Goal: Transaction & Acquisition: Purchase product/service

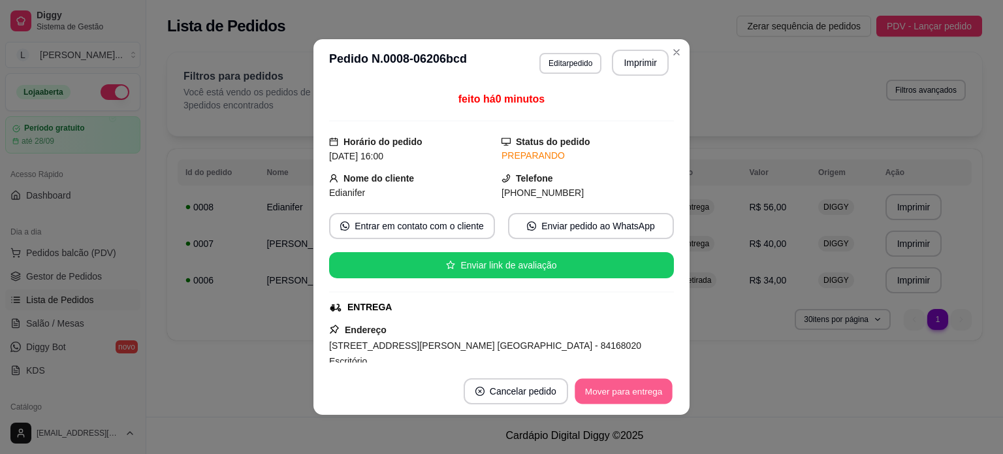
click at [610, 381] on button "Mover para entrega" at bounding box center [624, 391] width 98 height 25
click at [637, 396] on button "Mover para finalizado" at bounding box center [620, 391] width 108 height 26
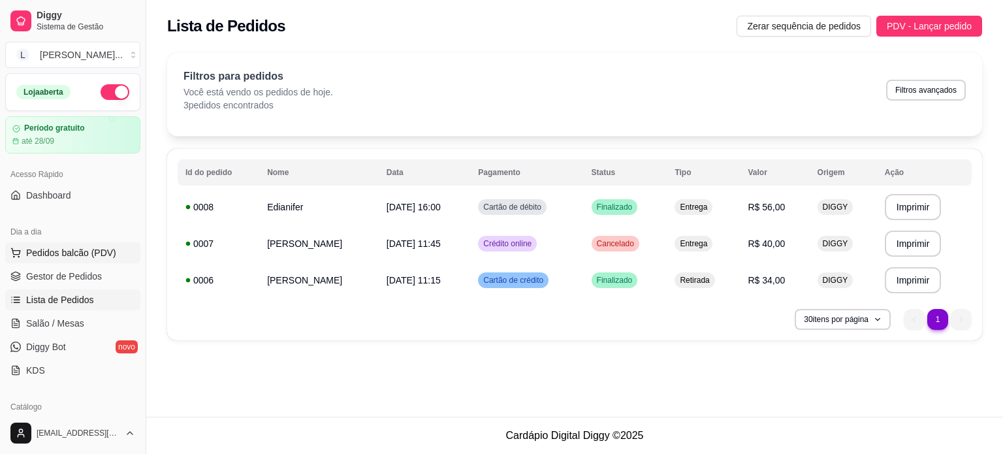
click at [39, 257] on span "Pedidos balcão (PDV)" at bounding box center [71, 252] width 90 height 13
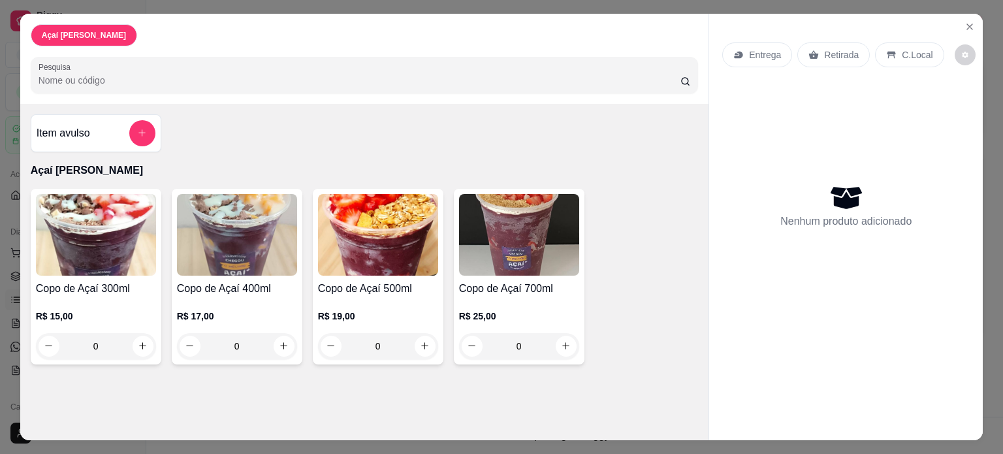
click at [141, 339] on div "0" at bounding box center [96, 346] width 120 height 26
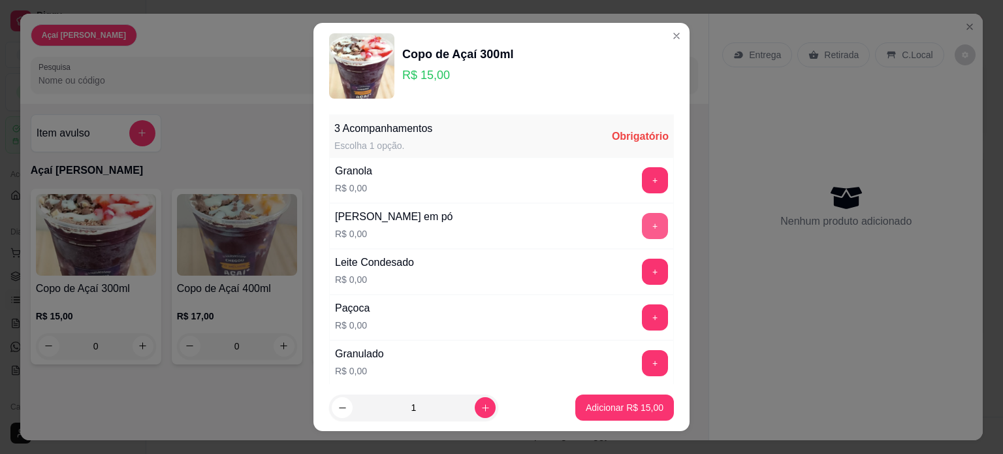
click at [642, 228] on button "+" at bounding box center [655, 226] width 26 height 26
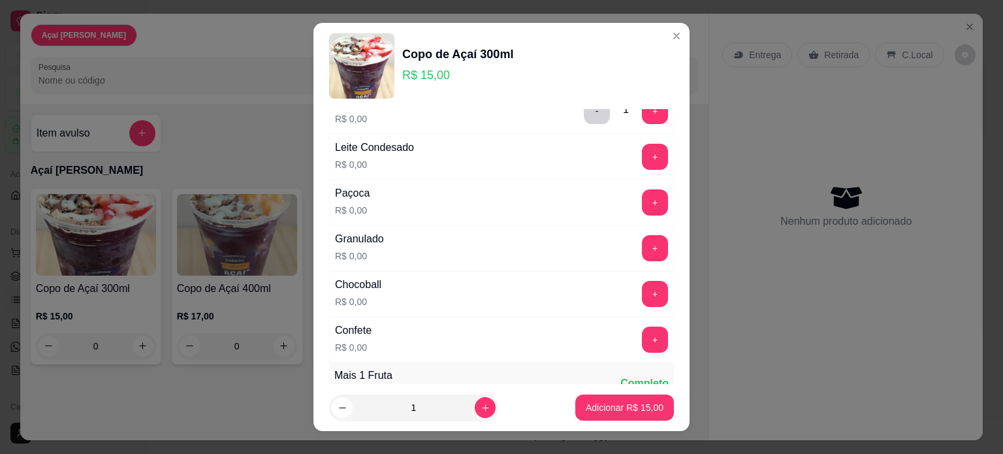
scroll to position [196, 0]
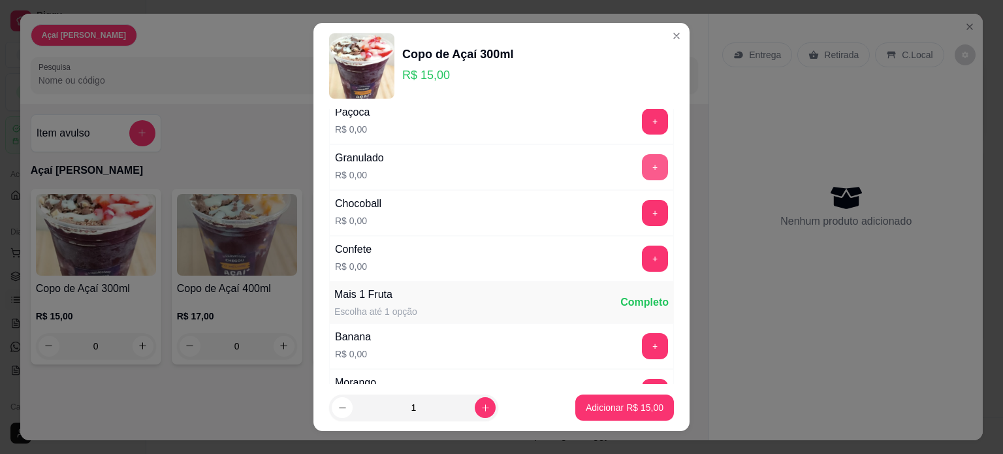
click at [642, 169] on button "+" at bounding box center [655, 167] width 26 height 26
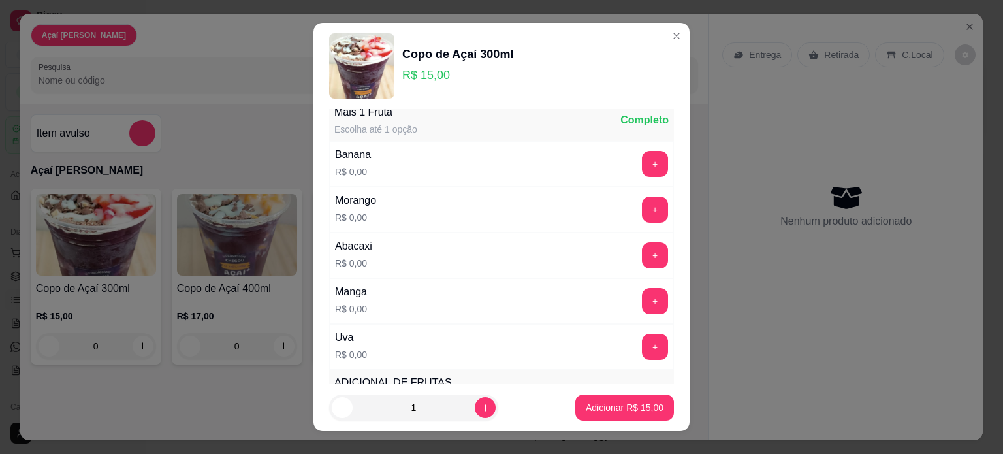
scroll to position [392, 0]
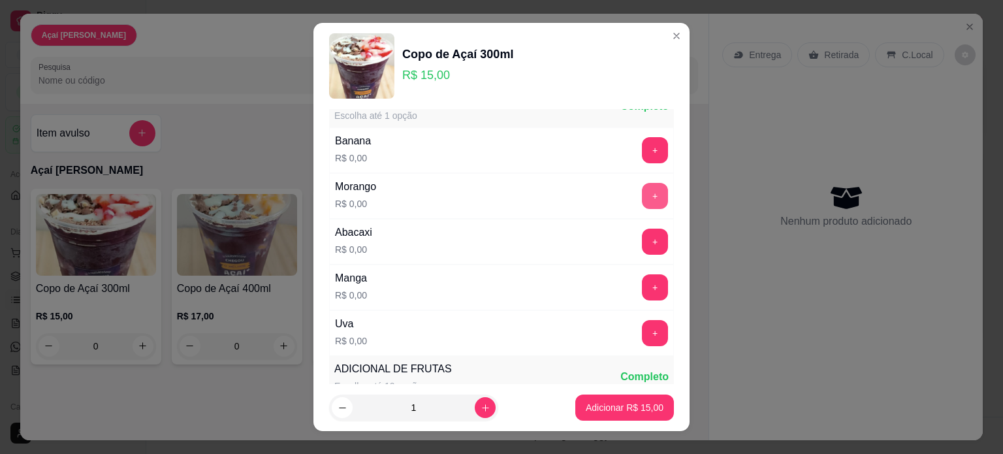
click at [642, 198] on button "+" at bounding box center [655, 196] width 26 height 26
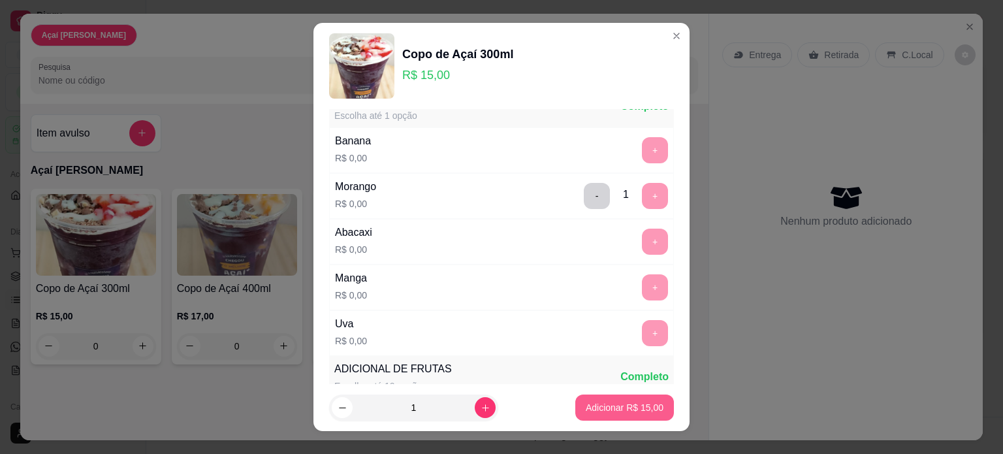
click at [634, 411] on p "Adicionar R$ 15,00" at bounding box center [625, 407] width 78 height 13
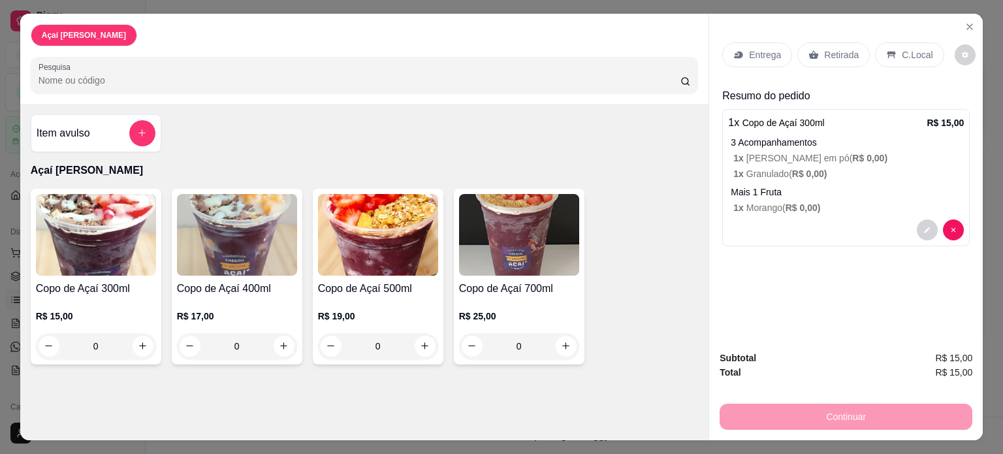
click at [415, 342] on div "0" at bounding box center [378, 346] width 120 height 26
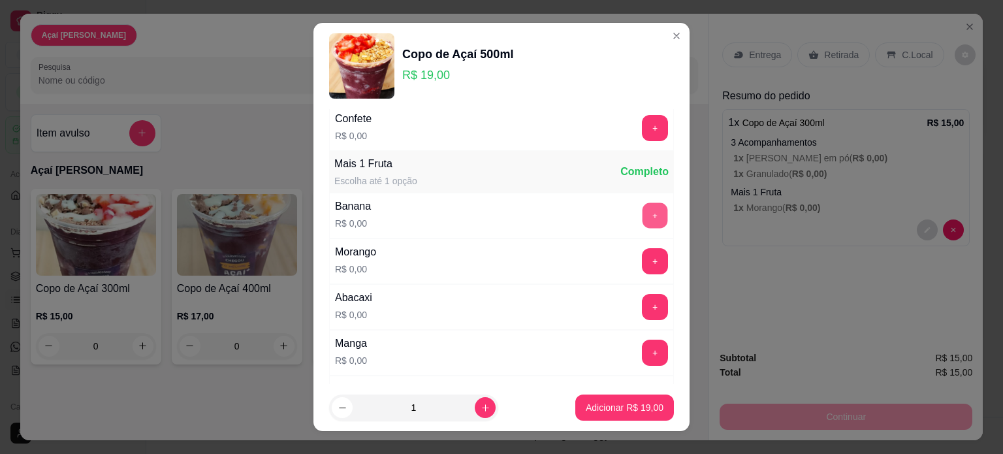
click at [643, 218] on button "+" at bounding box center [655, 214] width 25 height 25
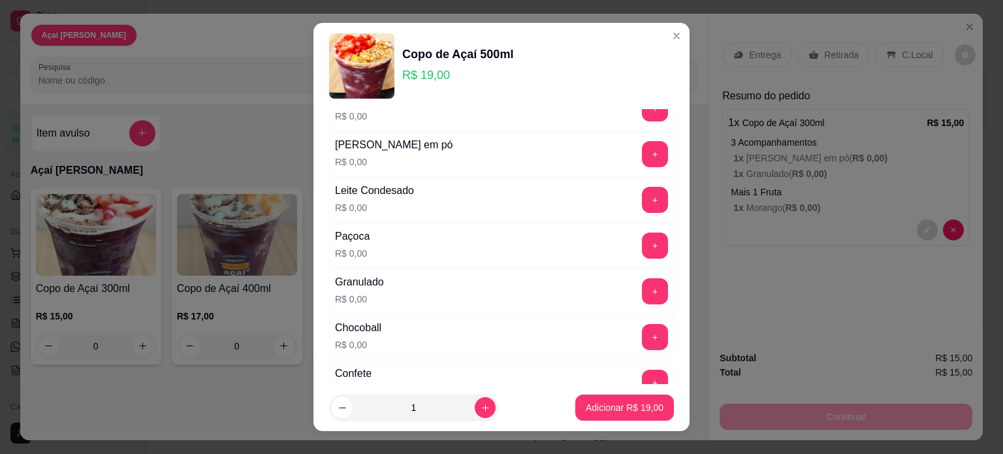
scroll to position [0, 0]
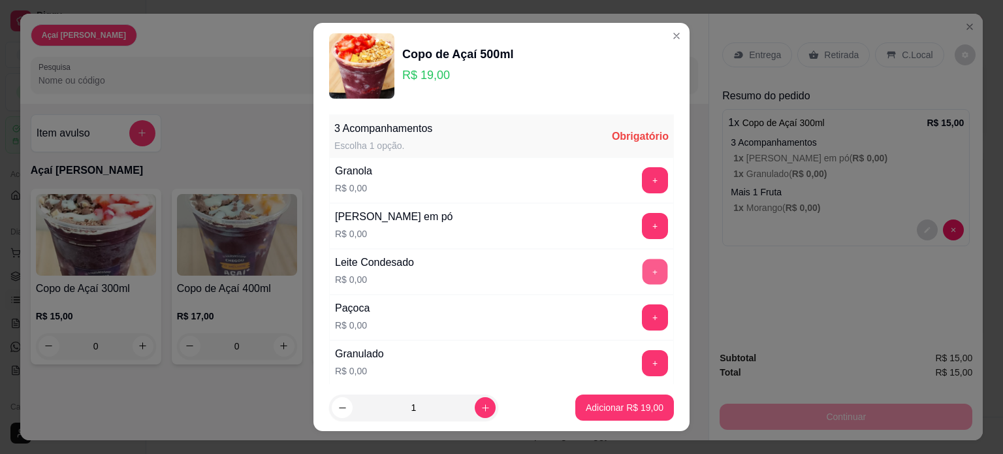
click at [643, 274] on button "+" at bounding box center [655, 271] width 25 height 25
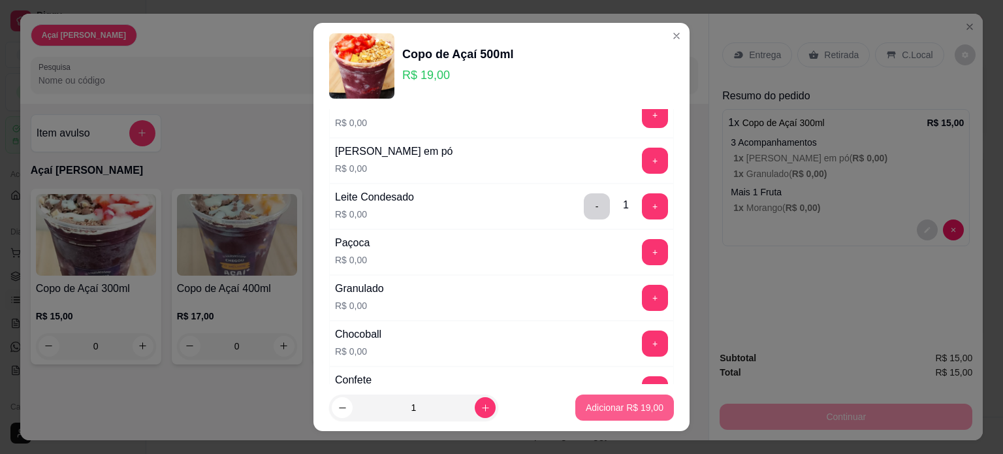
click at [626, 411] on p "Adicionar R$ 19,00" at bounding box center [625, 407] width 78 height 13
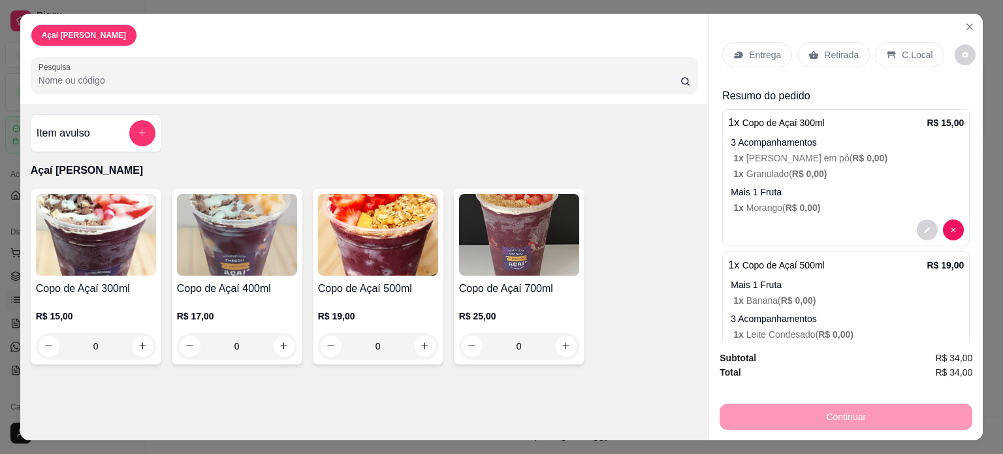
click at [425, 343] on div "0" at bounding box center [378, 346] width 120 height 26
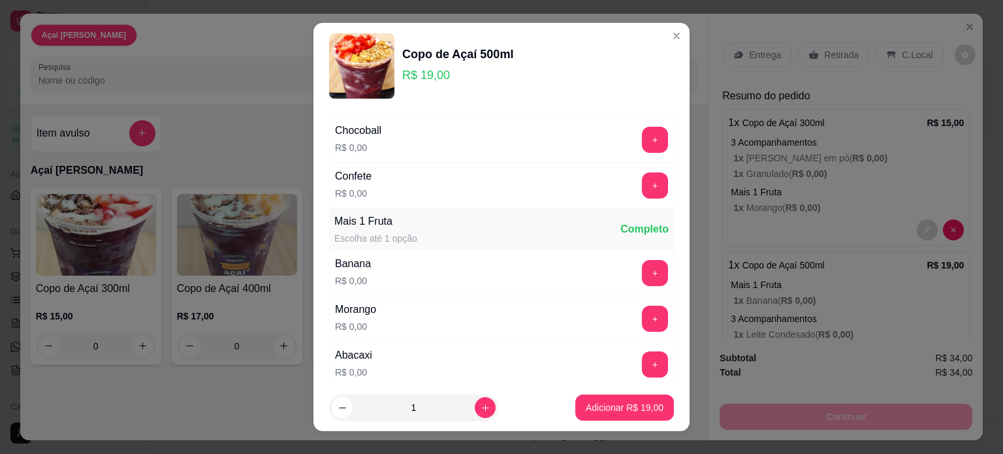
scroll to position [327, 0]
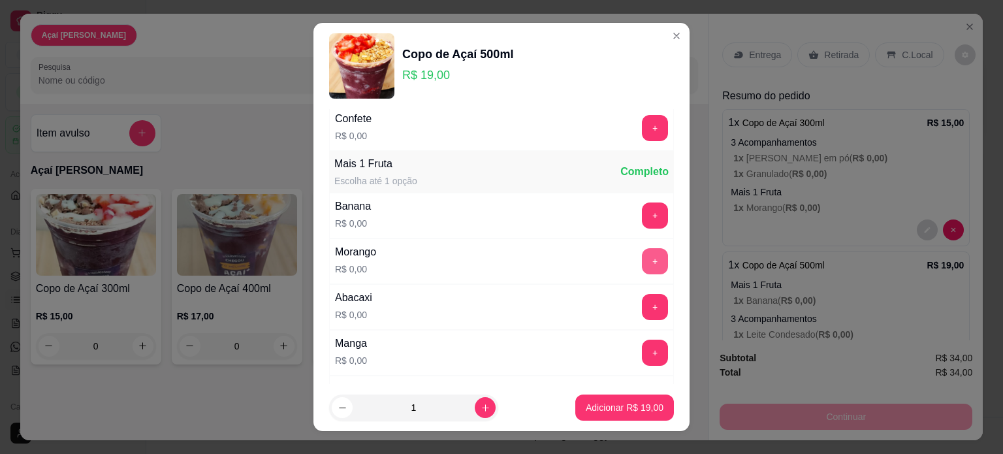
click at [642, 258] on button "+" at bounding box center [655, 261] width 26 height 26
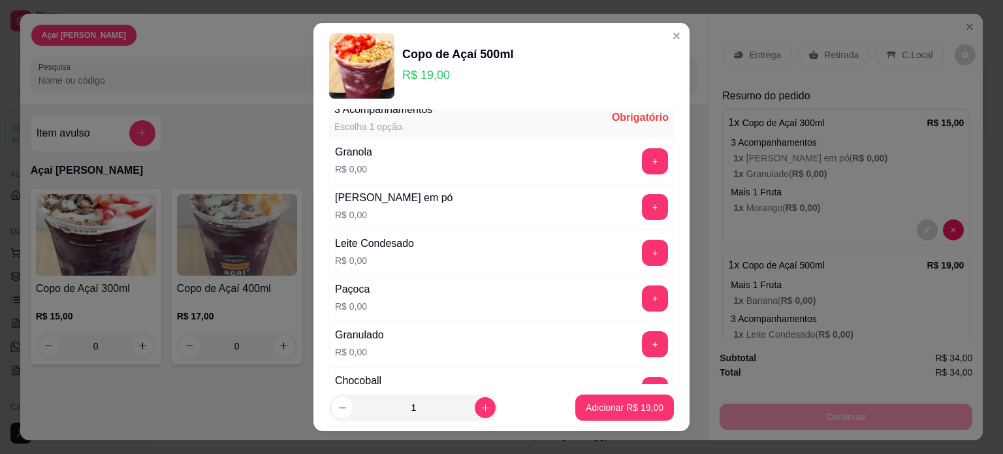
scroll to position [0, 0]
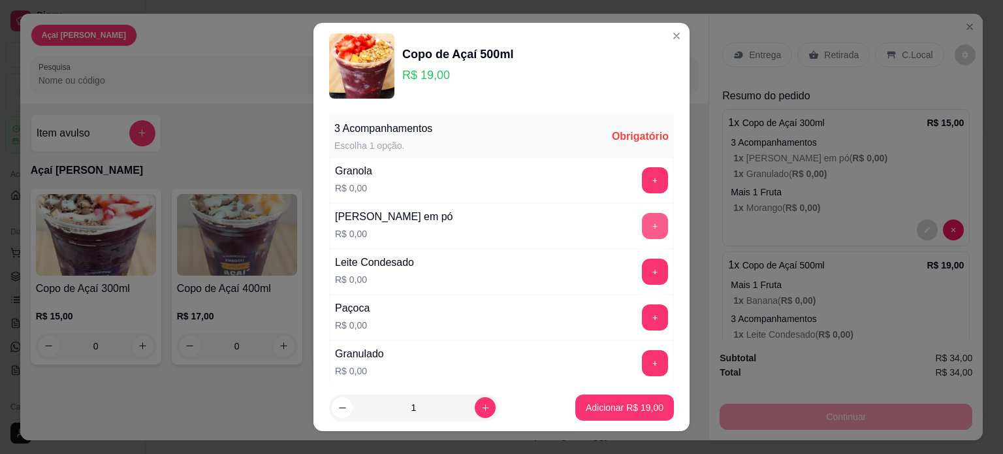
click at [642, 224] on button "+" at bounding box center [655, 226] width 26 height 26
click at [642, 180] on button "+" at bounding box center [655, 180] width 26 height 26
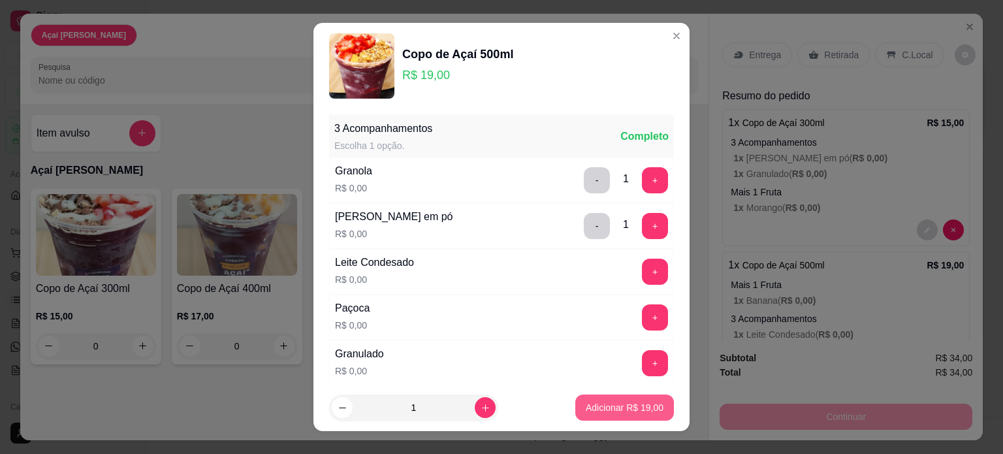
click at [590, 413] on p "Adicionar R$ 19,00" at bounding box center [625, 407] width 78 height 13
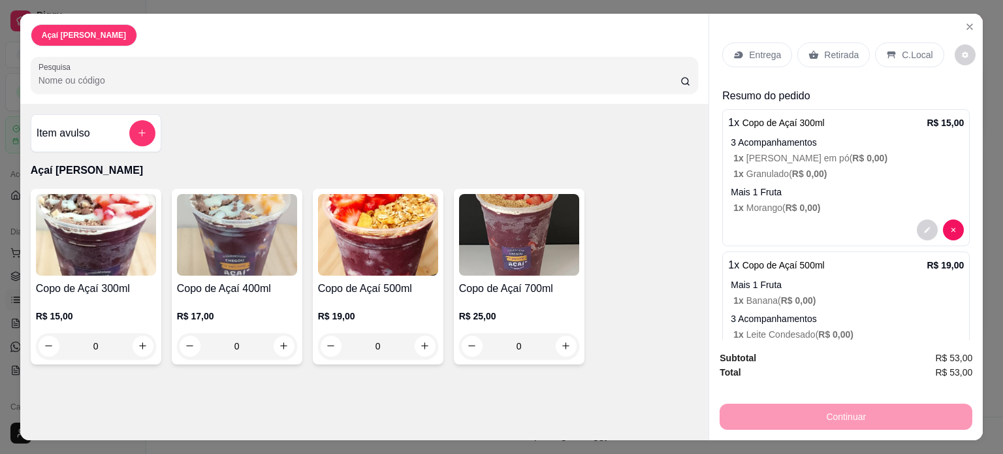
click at [810, 50] on icon at bounding box center [814, 54] width 10 height 8
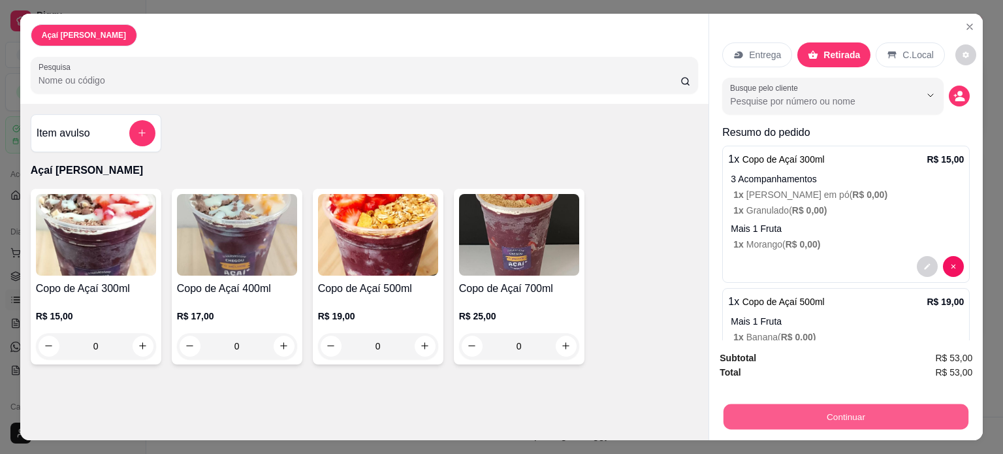
click at [862, 423] on button "Continuar" at bounding box center [846, 416] width 245 height 25
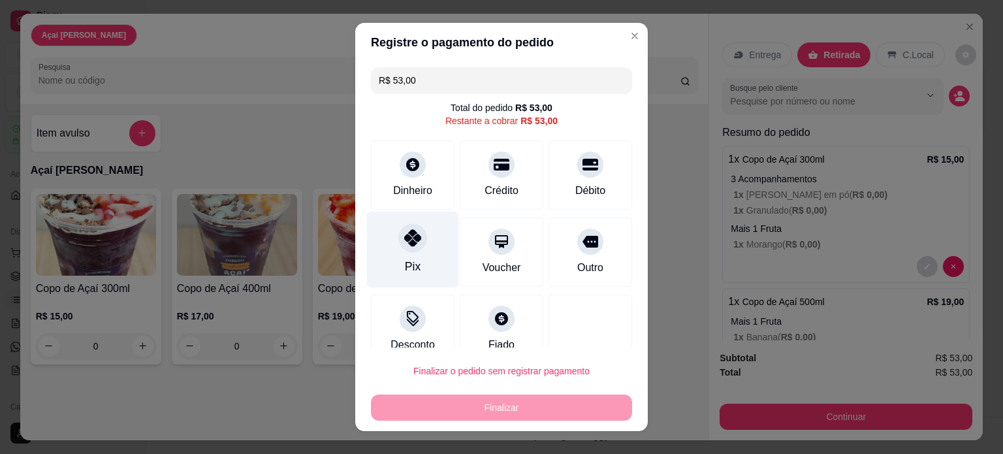
click at [405, 259] on div "Pix" at bounding box center [413, 266] width 16 height 17
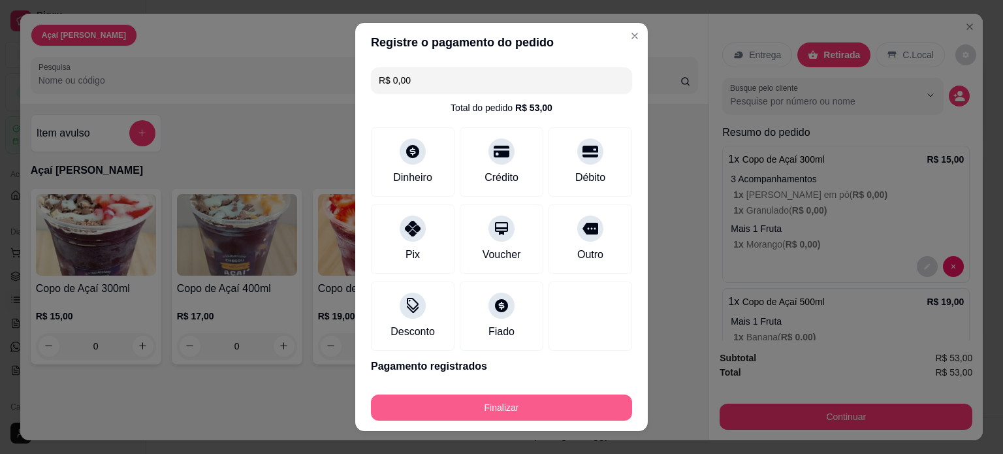
click at [487, 402] on button "Finalizar" at bounding box center [501, 408] width 261 height 26
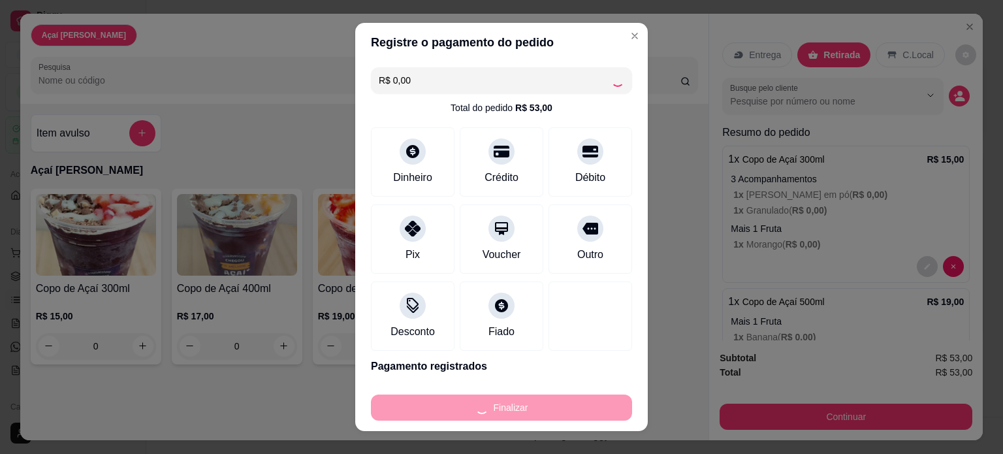
type input "-R$ 53,00"
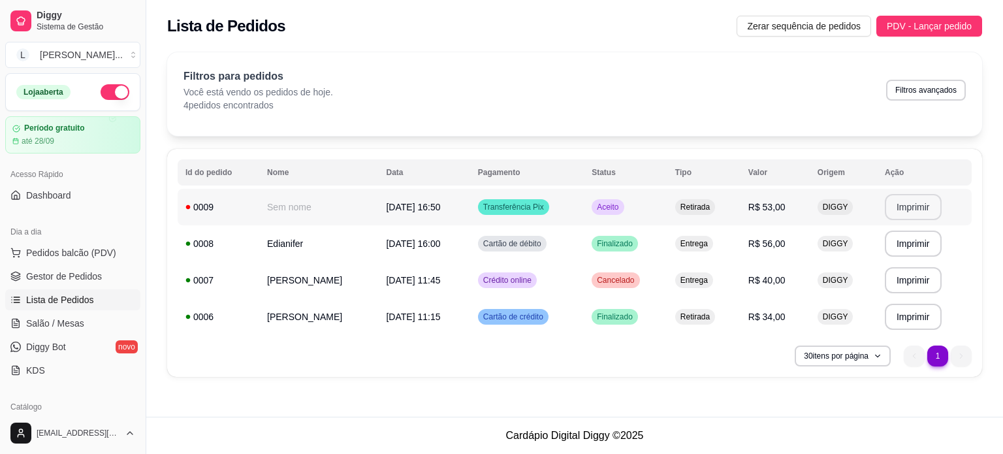
click at [911, 202] on button "Imprimir" at bounding box center [913, 207] width 57 height 26
click at [730, 210] on td "Retirada" at bounding box center [704, 207] width 73 height 37
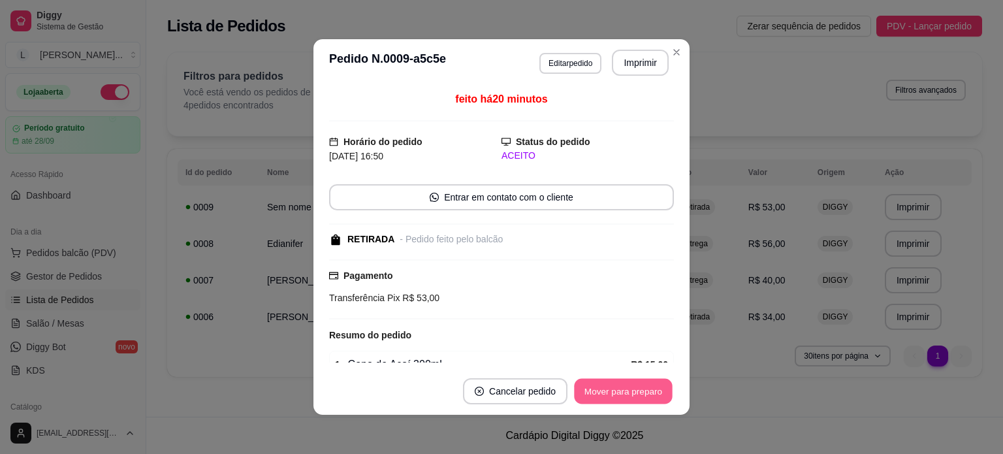
click at [640, 391] on button "Mover para preparo" at bounding box center [623, 391] width 98 height 25
click at [634, 394] on button "Mover para retirada disponível" at bounding box center [602, 391] width 144 height 26
click at [632, 389] on button "Mover para finalizado" at bounding box center [620, 391] width 105 height 25
